Goal: Task Accomplishment & Management: Manage account settings

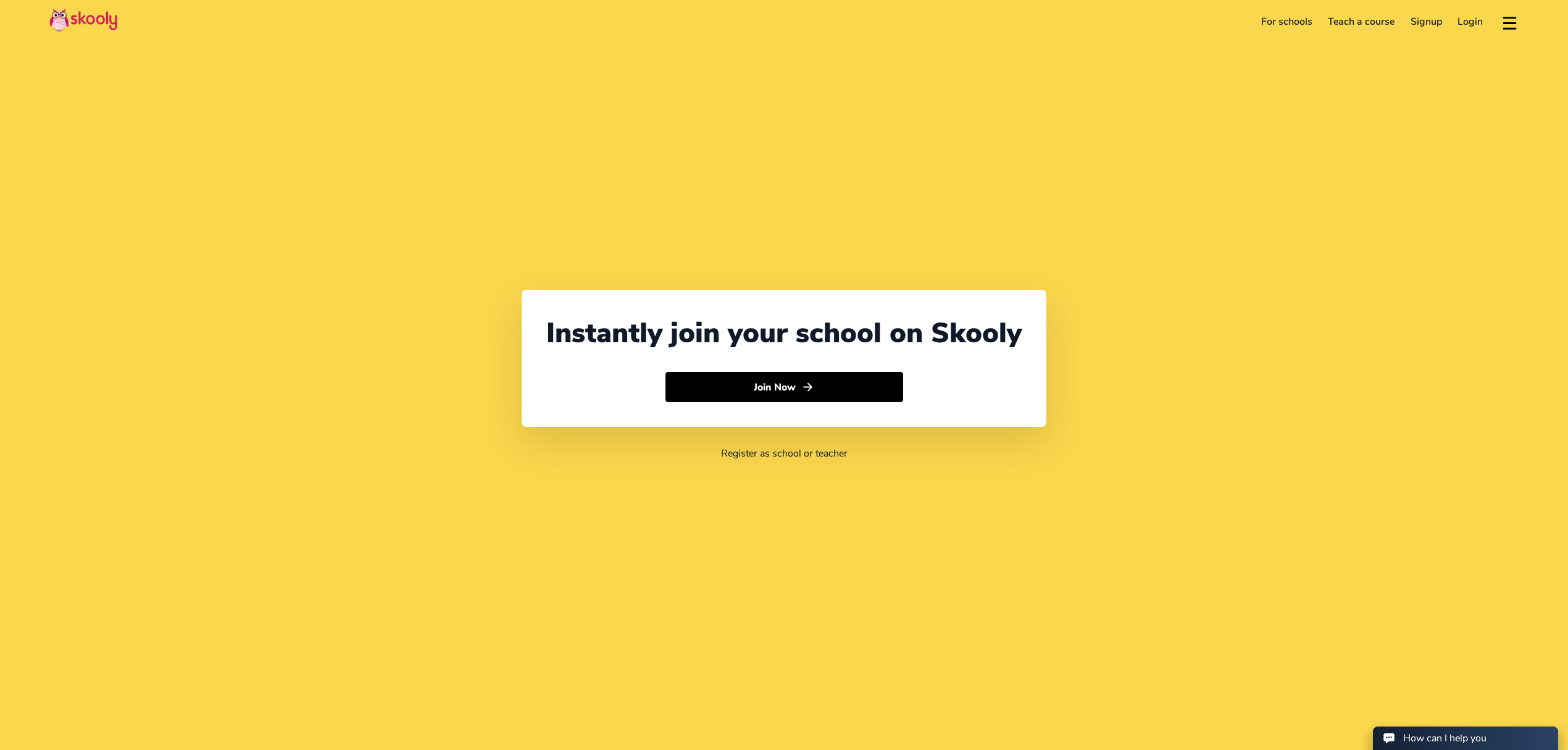
click at [1478, 23] on link "Login" at bounding box center [1470, 22] width 41 height 20
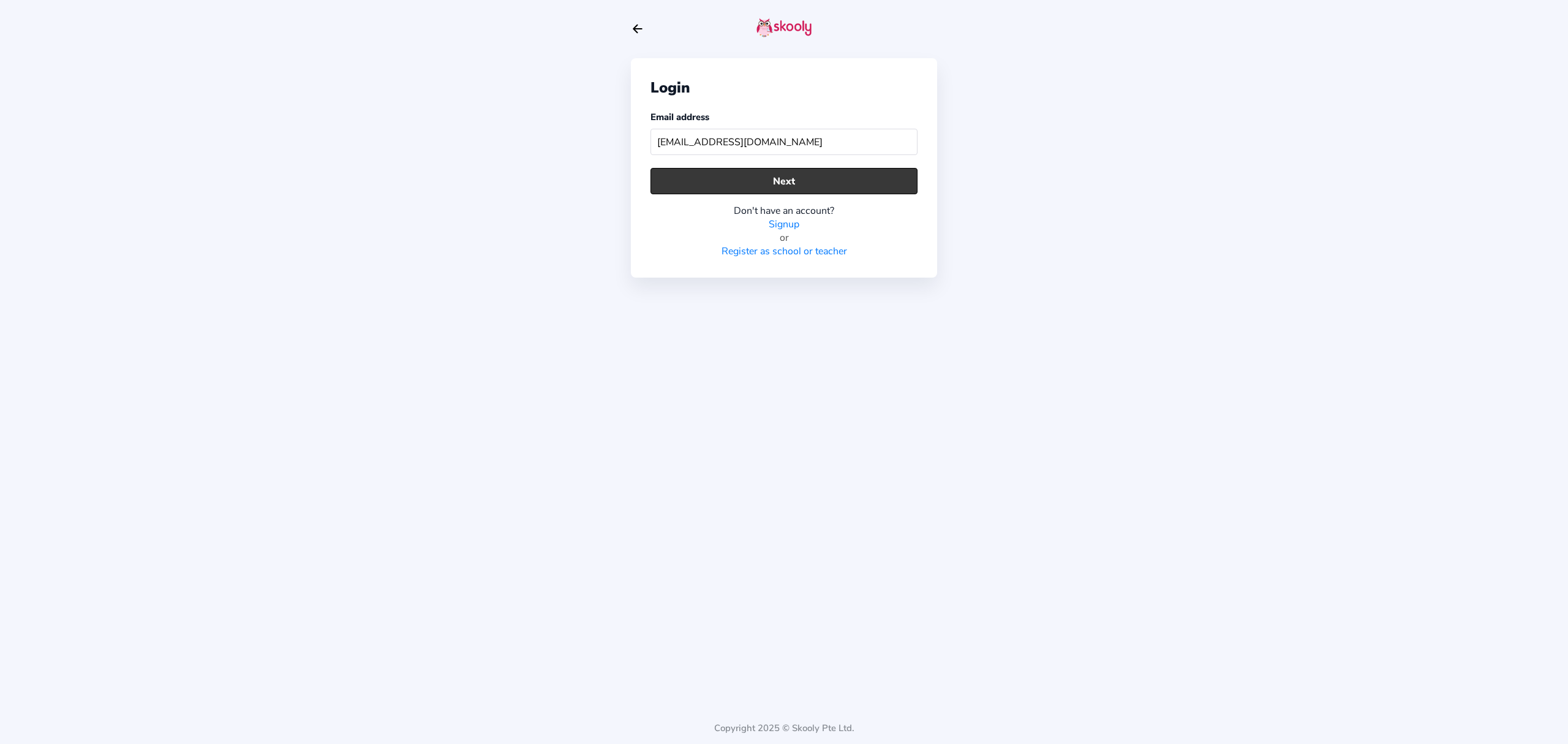
click at [739, 170] on button "Next" at bounding box center [784, 181] width 267 height 26
click at [813, 174] on button "Next" at bounding box center [784, 181] width 267 height 26
drag, startPoint x: 770, startPoint y: 138, endPoint x: 788, endPoint y: 141, distance: 18.2
click at [788, 141] on input "dhanushika.sankalpana@gmail.com" at bounding box center [784, 141] width 267 height 26
click at [793, 140] on input "dhanushika.sankalpana@gmail.com" at bounding box center [784, 141] width 267 height 26
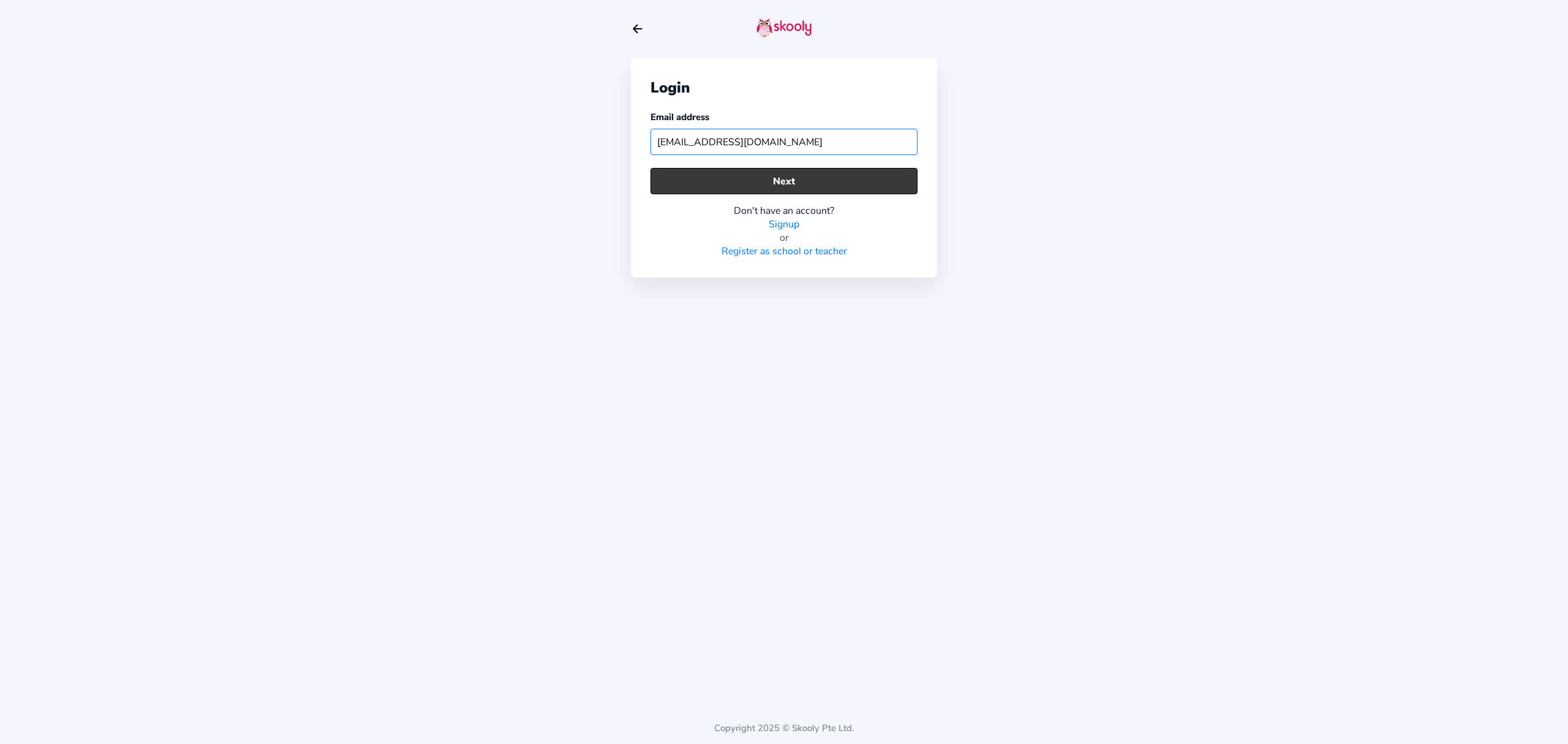
type input "[EMAIL_ADDRESS][DOMAIN_NAME]"
click at [851, 179] on button "Next" at bounding box center [784, 181] width 267 height 26
click at [773, 171] on button "Next" at bounding box center [784, 181] width 267 height 26
click at [799, 189] on button "Next" at bounding box center [784, 181] width 267 height 26
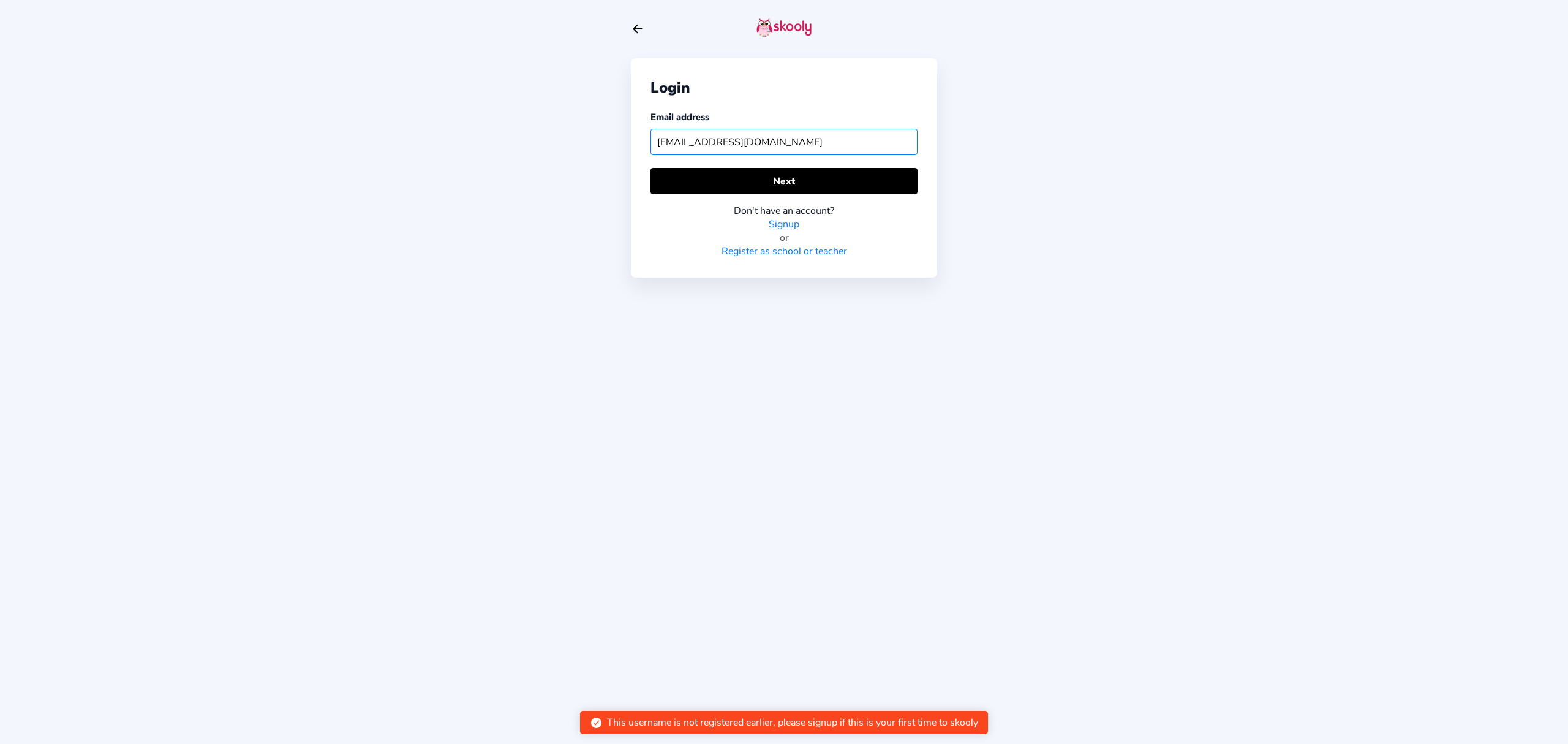
click at [758, 145] on input "[EMAIL_ADDRESS][DOMAIN_NAME]" at bounding box center [784, 141] width 267 height 26
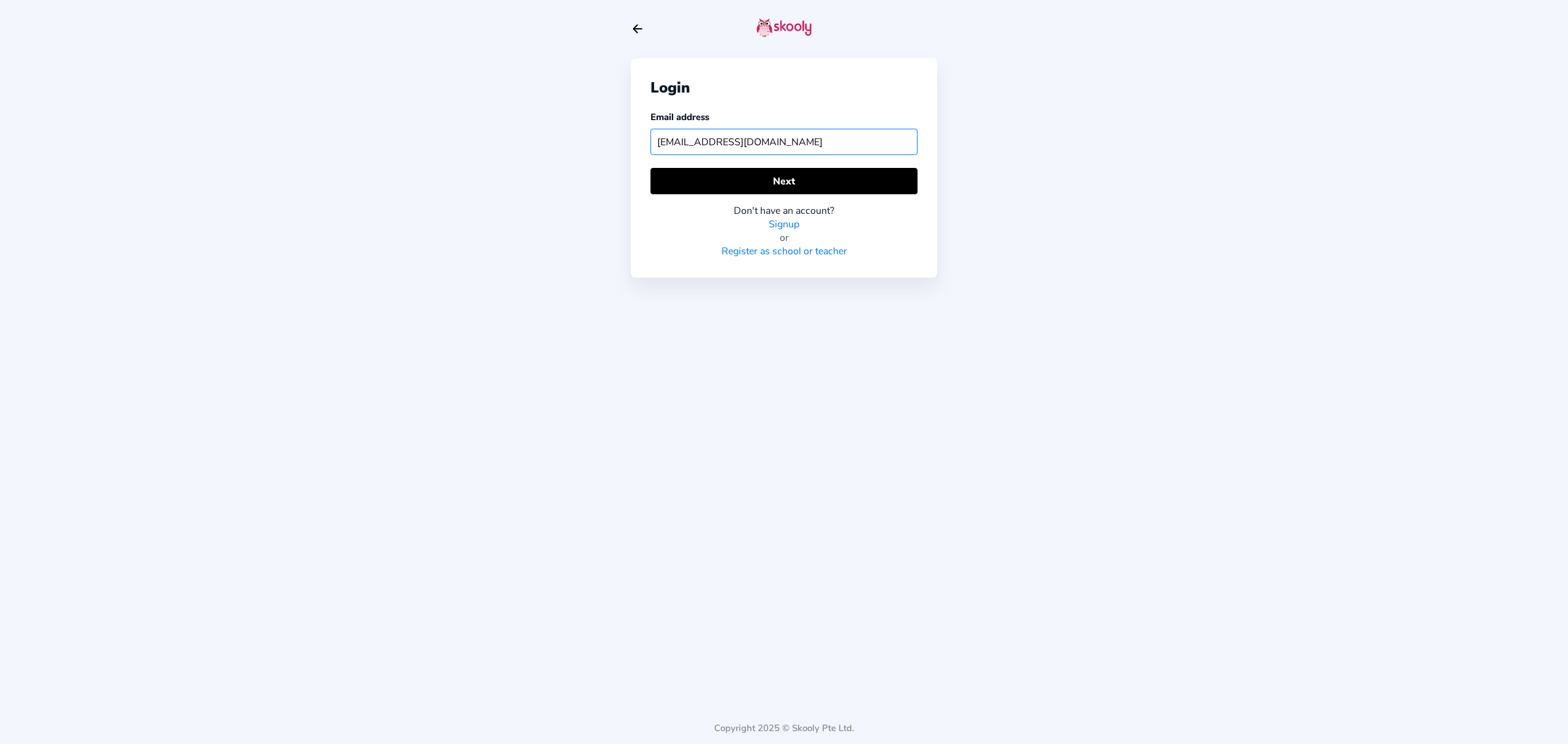
drag, startPoint x: 887, startPoint y: 145, endPoint x: 638, endPoint y: 147, distance: 249.0
click at [638, 147] on div "Login Email address [EMAIL_ADDRESS][DOMAIN_NAME] Next Don't have an account? Si…" at bounding box center [784, 168] width 307 height 219
type input "[EMAIL_ADDRESS][DOMAIN_NAME]"
click at [833, 175] on button "Next" at bounding box center [784, 181] width 267 height 26
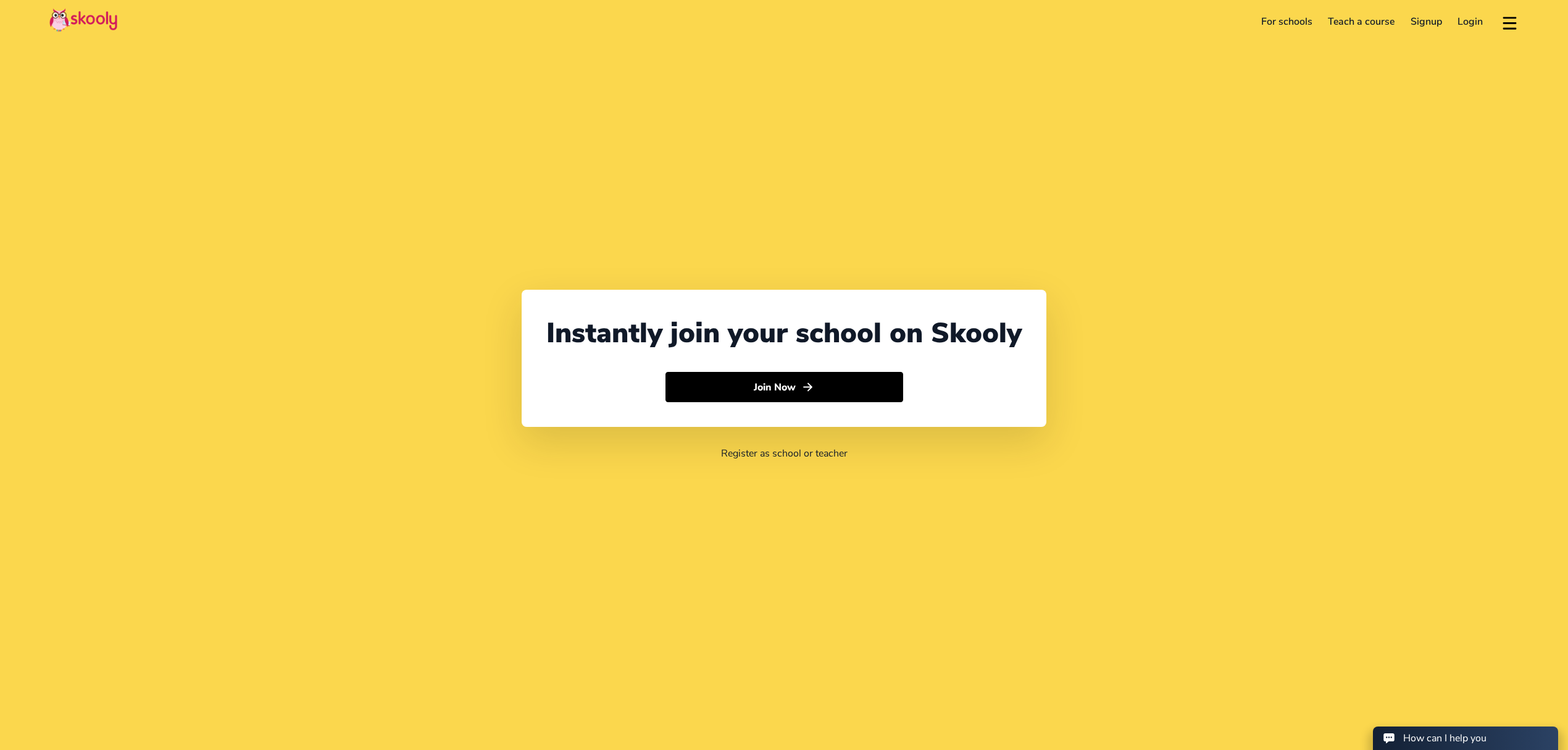
select select "971"
select select "[GEOGRAPHIC_DATA]"
select select "[GEOGRAPHIC_DATA]/[GEOGRAPHIC_DATA]"
click at [1465, 21] on link "Login" at bounding box center [1470, 22] width 41 height 20
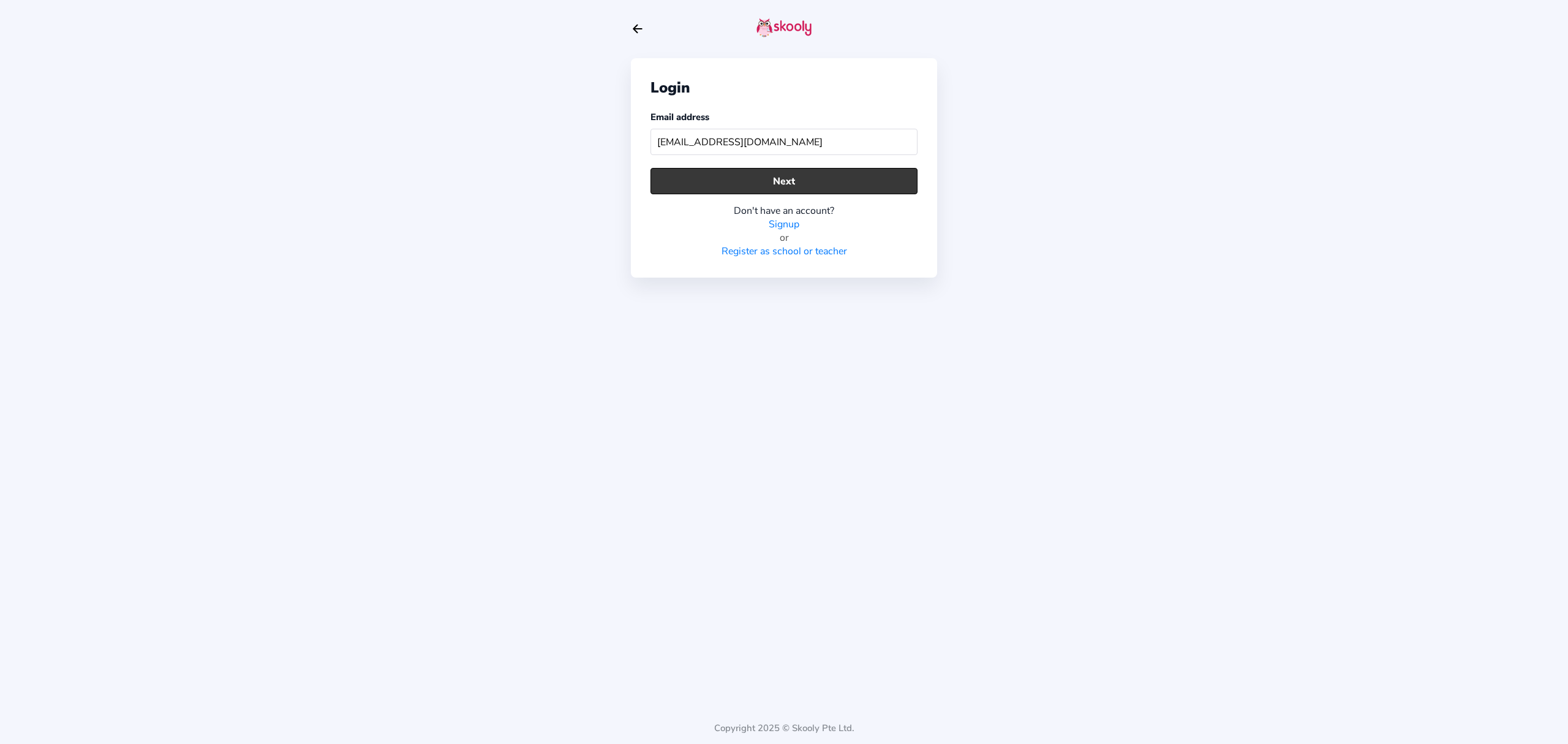
type input "[EMAIL_ADDRESS][DOMAIN_NAME]"
click at [818, 184] on button "Next" at bounding box center [784, 181] width 267 height 26
drag, startPoint x: 785, startPoint y: 184, endPoint x: 786, endPoint y: 176, distance: 8.1
click at [785, 182] on button "Next" at bounding box center [784, 181] width 267 height 26
click at [756, 101] on div "Login Email address [EMAIL_ADDRESS][DOMAIN_NAME] Next Don't have an account? Si…" at bounding box center [784, 168] width 307 height 219
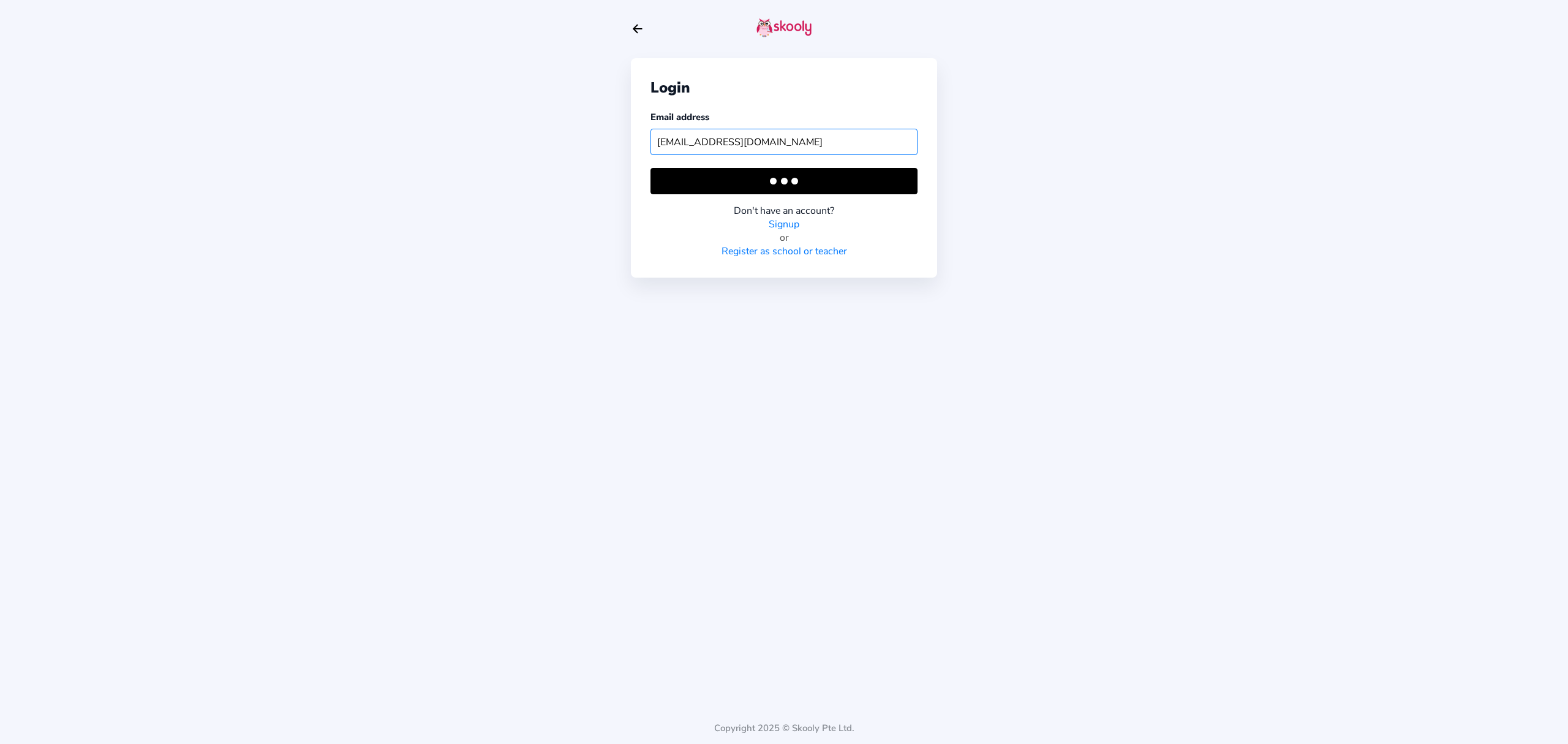
click at [740, 146] on input "[EMAIL_ADDRESS][DOMAIN_NAME]" at bounding box center [784, 141] width 267 height 26
drag, startPoint x: 888, startPoint y: 135, endPoint x: 642, endPoint y: 138, distance: 246.0
click at [642, 138] on div "Login Email address [EMAIL_ADDRESS][DOMAIN_NAME] Next Don't have an account? Si…" at bounding box center [784, 168] width 307 height 219
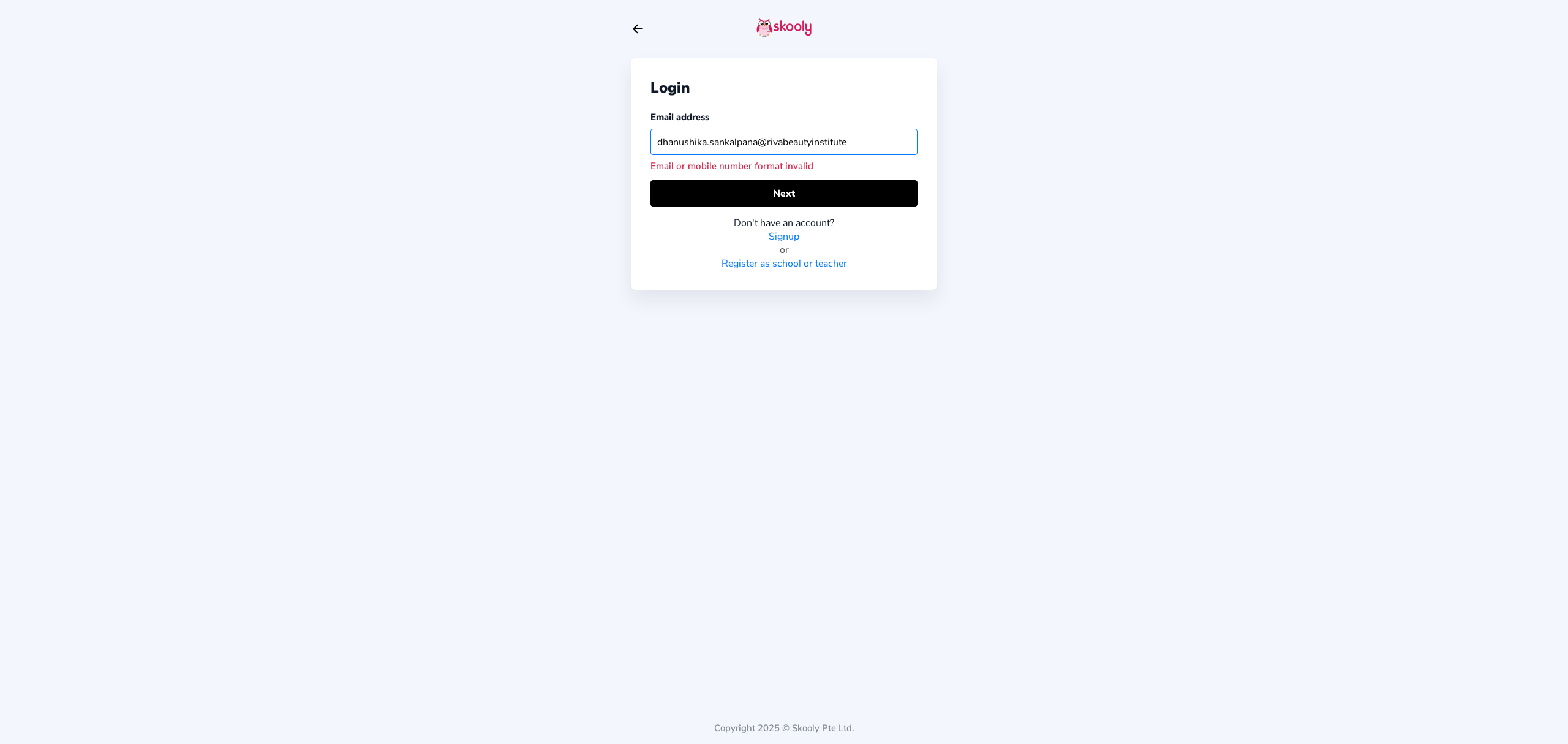
click at [767, 145] on input "dhanushika.sankalpana@rivabeautyinstitute" at bounding box center [784, 141] width 267 height 26
drag, startPoint x: 856, startPoint y: 143, endPoint x: 710, endPoint y: 147, distance: 146.1
click at [710, 147] on input "dhanushika.sankalpanarivabeautyinstitute" at bounding box center [784, 141] width 267 height 26
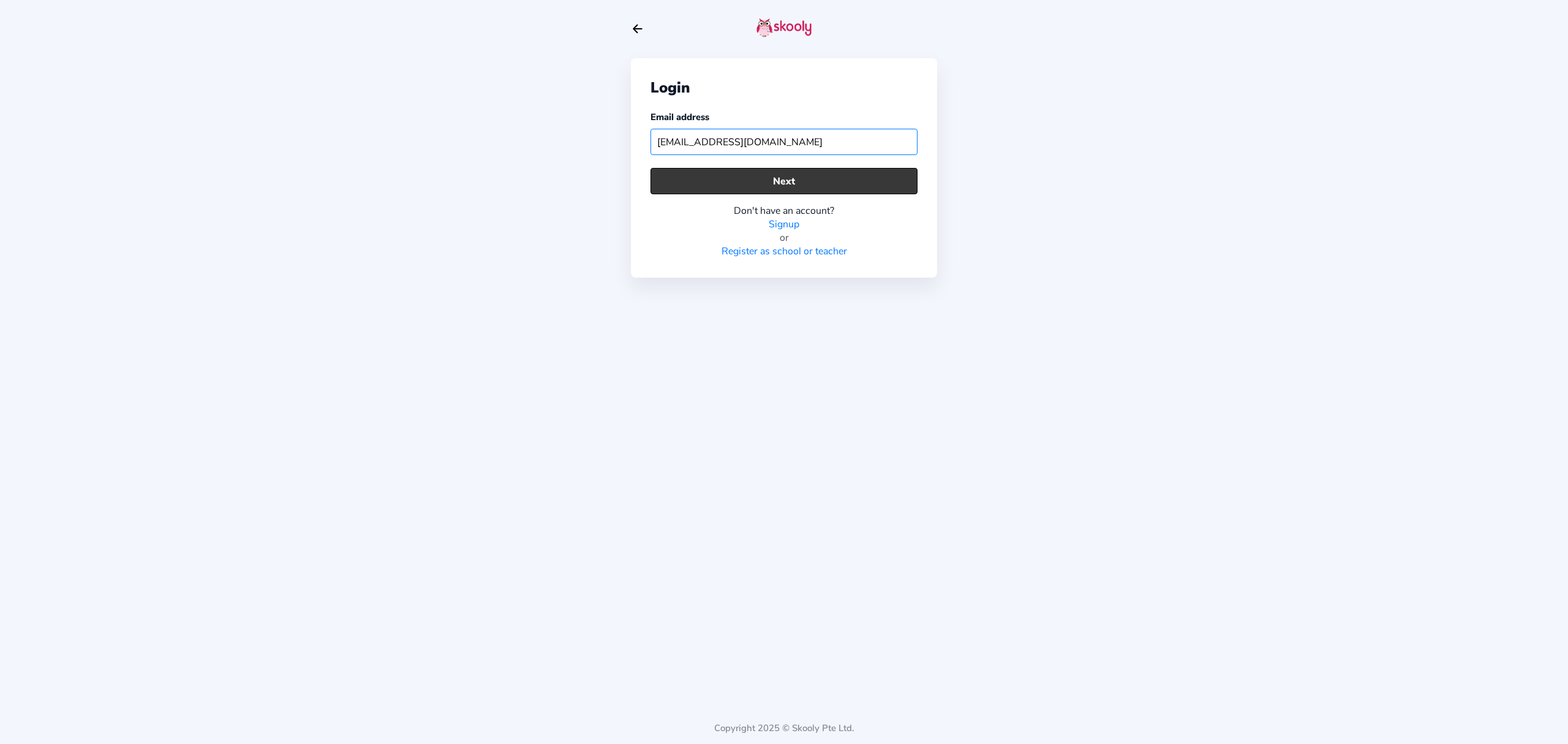
type input "[EMAIL_ADDRESS][DOMAIN_NAME]"
click at [804, 175] on button "Next" at bounding box center [784, 181] width 267 height 26
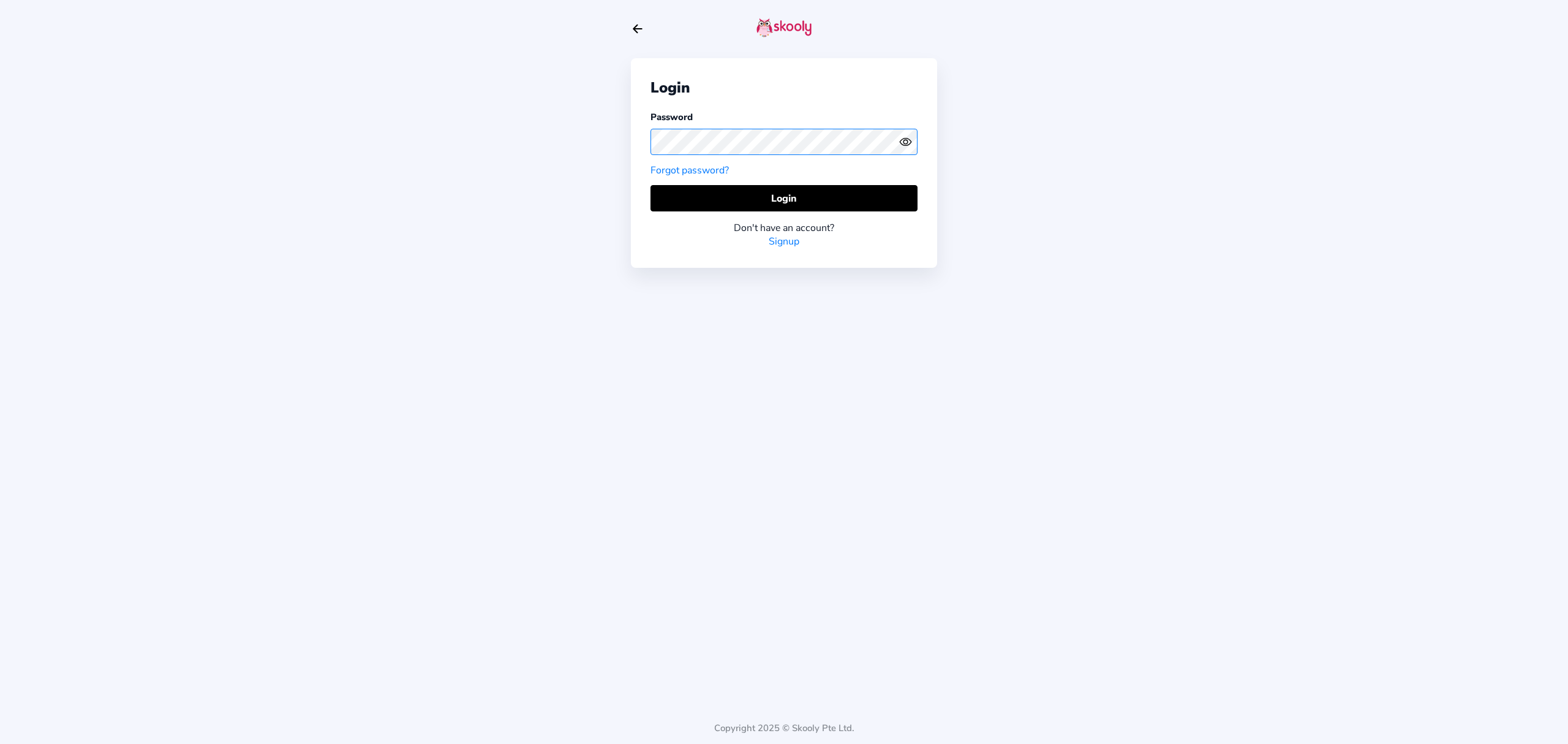
click at [615, 138] on div "Login Password Forgot password? Login Don't have an account? Signup Copyright 2…" at bounding box center [784, 372] width 1568 height 744
click at [716, 186] on button "Login" at bounding box center [784, 198] width 267 height 26
